Goal: Communication & Community: Share content

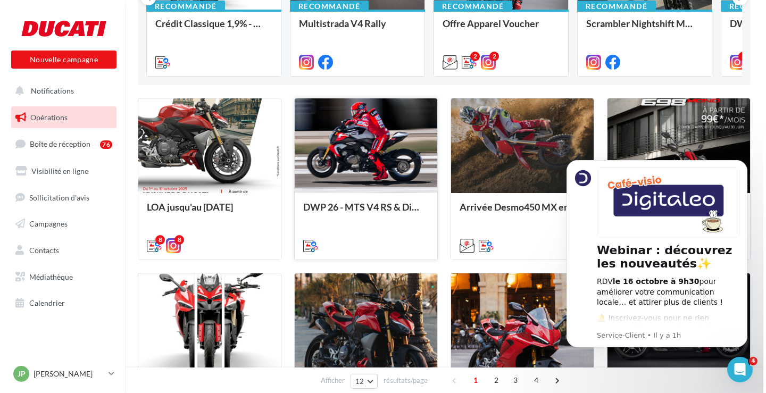
scroll to position [213, 0]
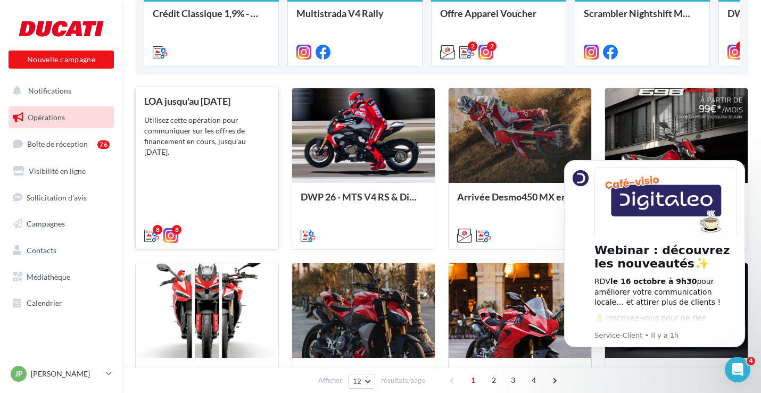
click at [205, 140] on div "Utilisez cette opération pour communiquer sur les offres de financement en cour…" at bounding box center [207, 136] width 126 height 43
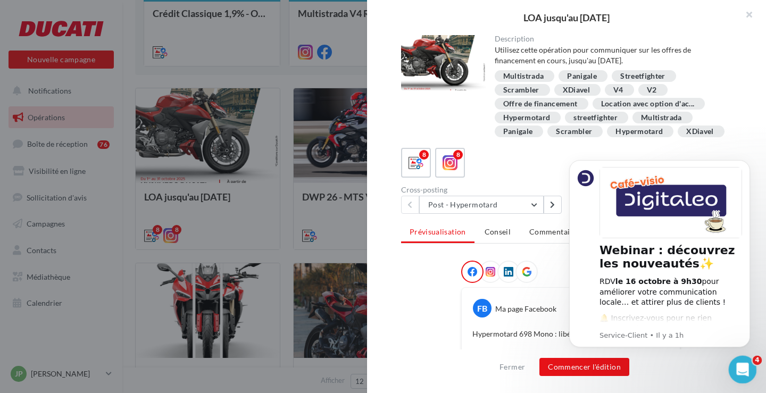
click at [741, 371] on icon "Ouvrir le Messenger Intercom" at bounding box center [742, 369] width 18 height 18
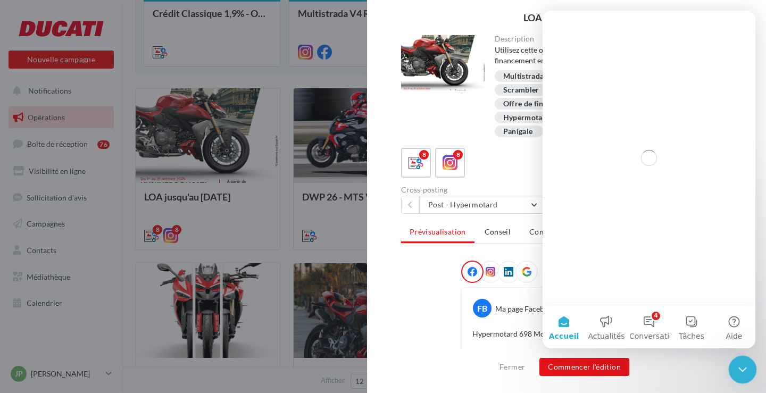
scroll to position [0, 0]
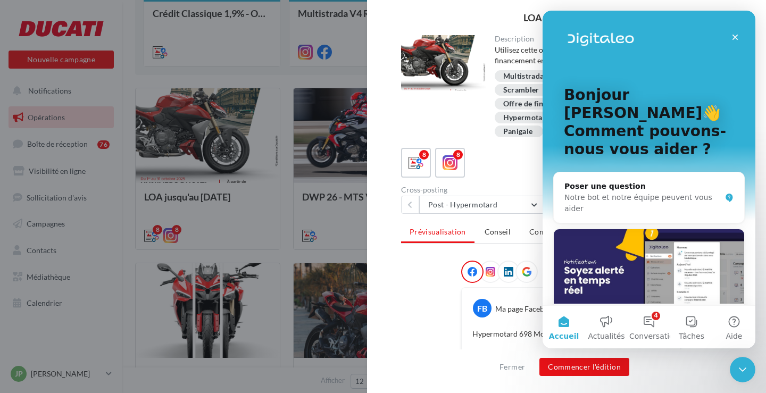
click at [738, 34] on icon "Fermer" at bounding box center [735, 37] width 9 height 9
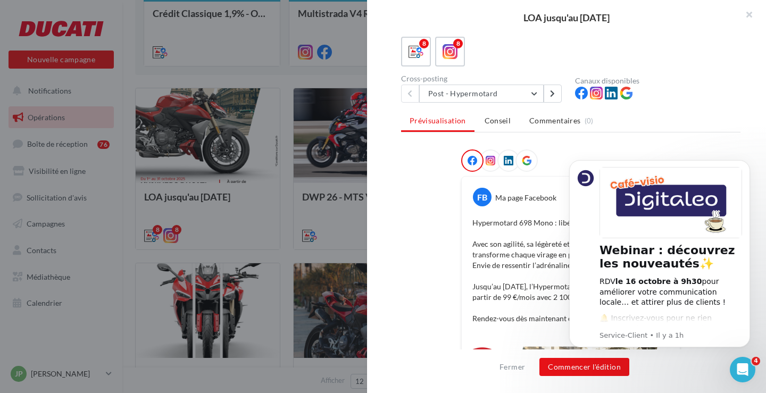
scroll to position [160, 0]
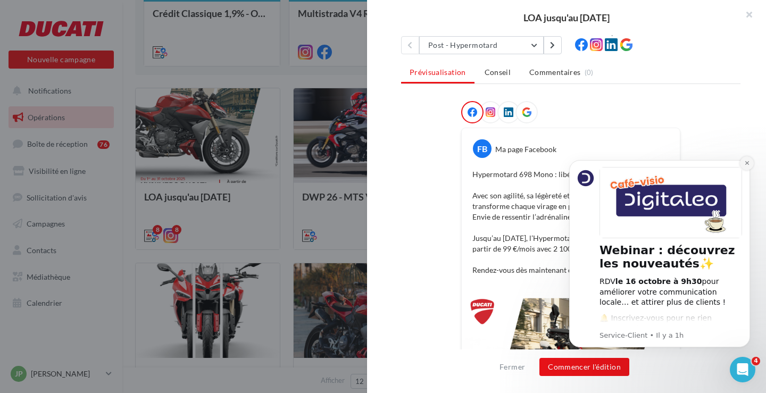
click at [745, 165] on icon "Dismiss notification" at bounding box center [747, 163] width 6 height 6
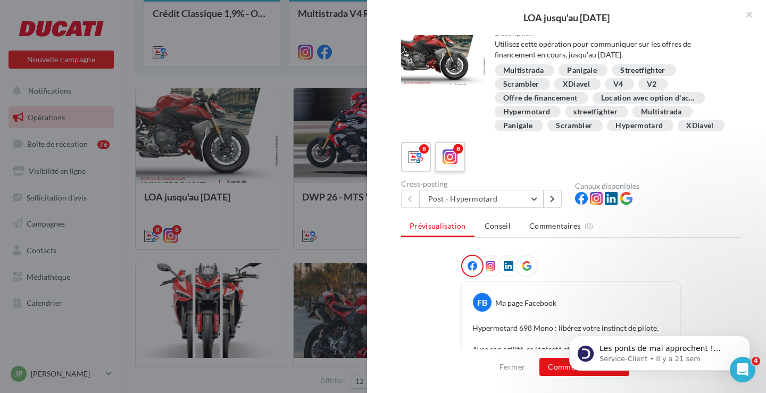
scroll to position [0, 0]
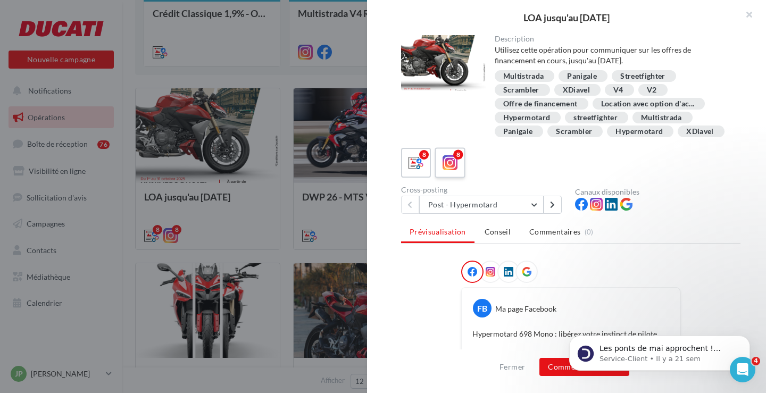
click at [451, 164] on label "8" at bounding box center [450, 162] width 30 height 30
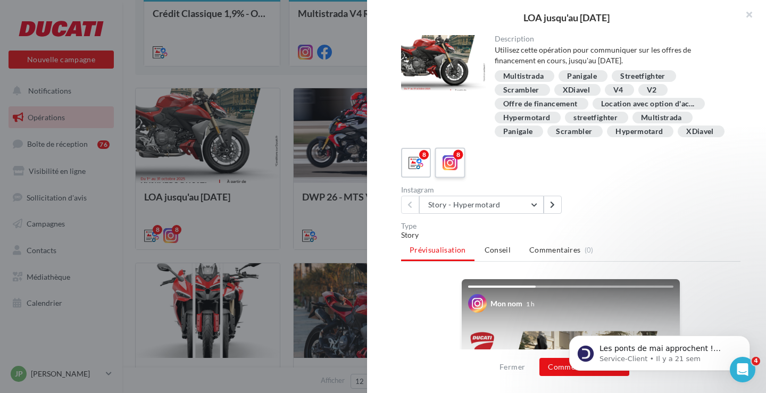
scroll to position [106, 0]
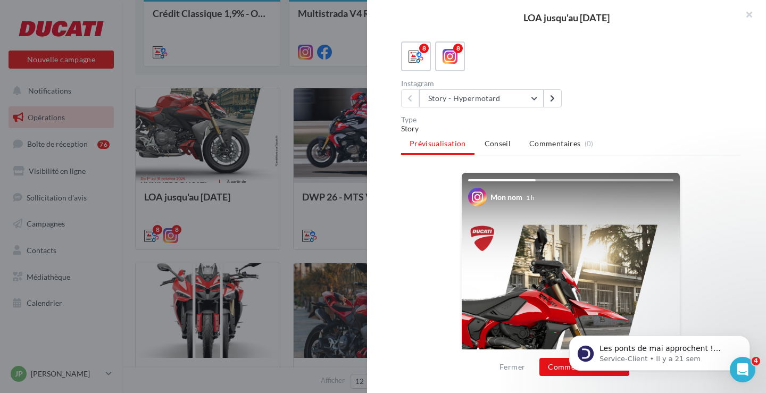
click at [418, 89] on div "8 8 Instagram Story - Hypermotard Story - Hypermotard Story - Scrambler Story -…" at bounding box center [570, 74] width 339 height 66
click at [418, 65] on span at bounding box center [416, 57] width 15 height 16
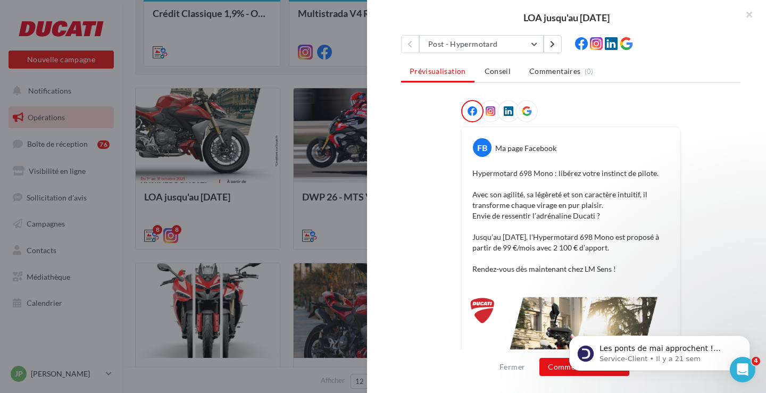
scroll to position [160, 0]
click at [486, 117] on icon at bounding box center [491, 112] width 10 height 10
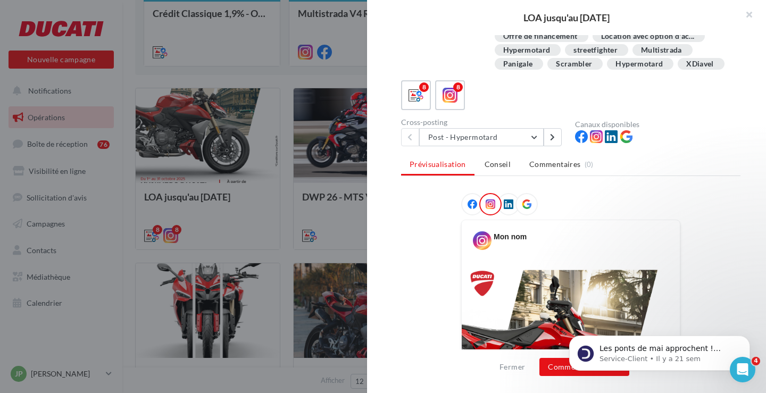
scroll to position [52, 0]
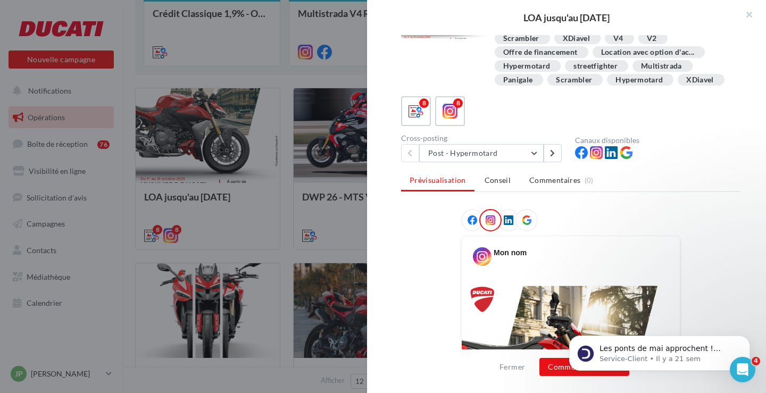
click at [474, 225] on icon at bounding box center [473, 220] width 10 height 10
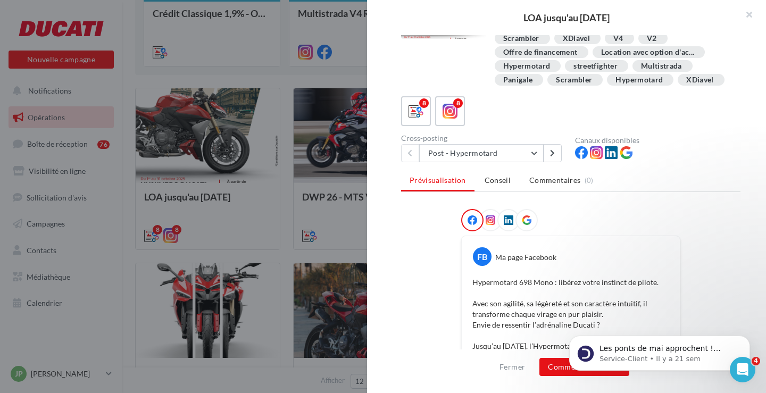
scroll to position [0, 0]
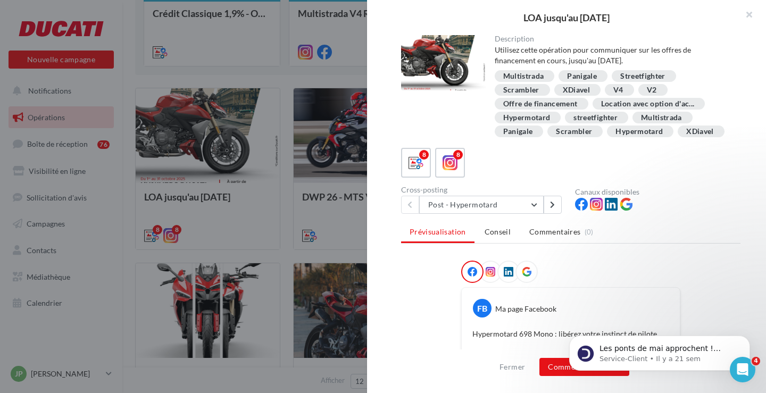
click at [527, 72] on div "Multistrada" at bounding box center [523, 76] width 41 height 8
click at [527, 74] on div "Multistrada" at bounding box center [523, 76] width 41 height 8
click at [564, 74] on div "Panigale" at bounding box center [583, 76] width 49 height 12
click at [573, 74] on div "Panigale" at bounding box center [582, 76] width 30 height 8
click at [518, 69] on div "Description Utilisez cette opération pour communiquer sur les offres de finance…" at bounding box center [613, 87] width 255 height 104
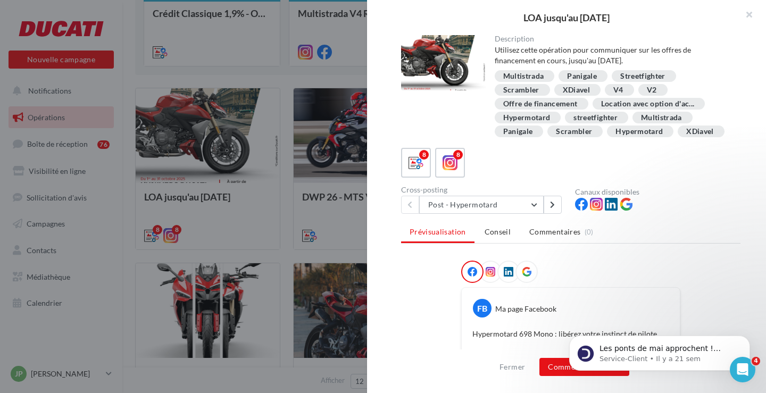
click at [520, 77] on div "Multistrada" at bounding box center [523, 76] width 41 height 8
click at [595, 79] on div "Panigale" at bounding box center [582, 76] width 30 height 8
